Goal: Find specific fact: Find specific fact

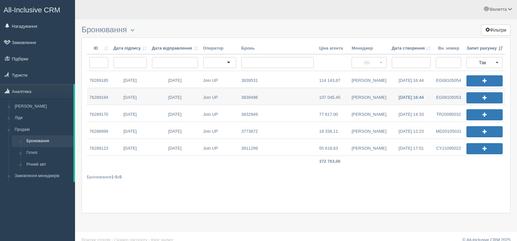
click at [397, 97] on link "[DATE] 16:44" at bounding box center [411, 96] width 44 height 17
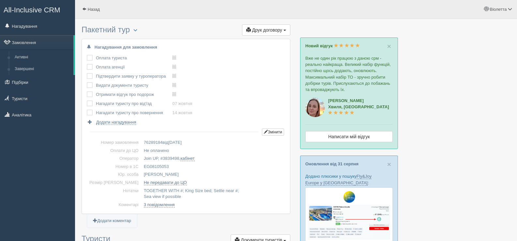
drag, startPoint x: 157, startPoint y: 163, endPoint x: 133, endPoint y: 167, distance: 24.0
click at [141, 167] on td "EG08105053" at bounding box center [213, 167] width 144 height 8
copy td "EG08105053"
